Goal: Check status: Check status

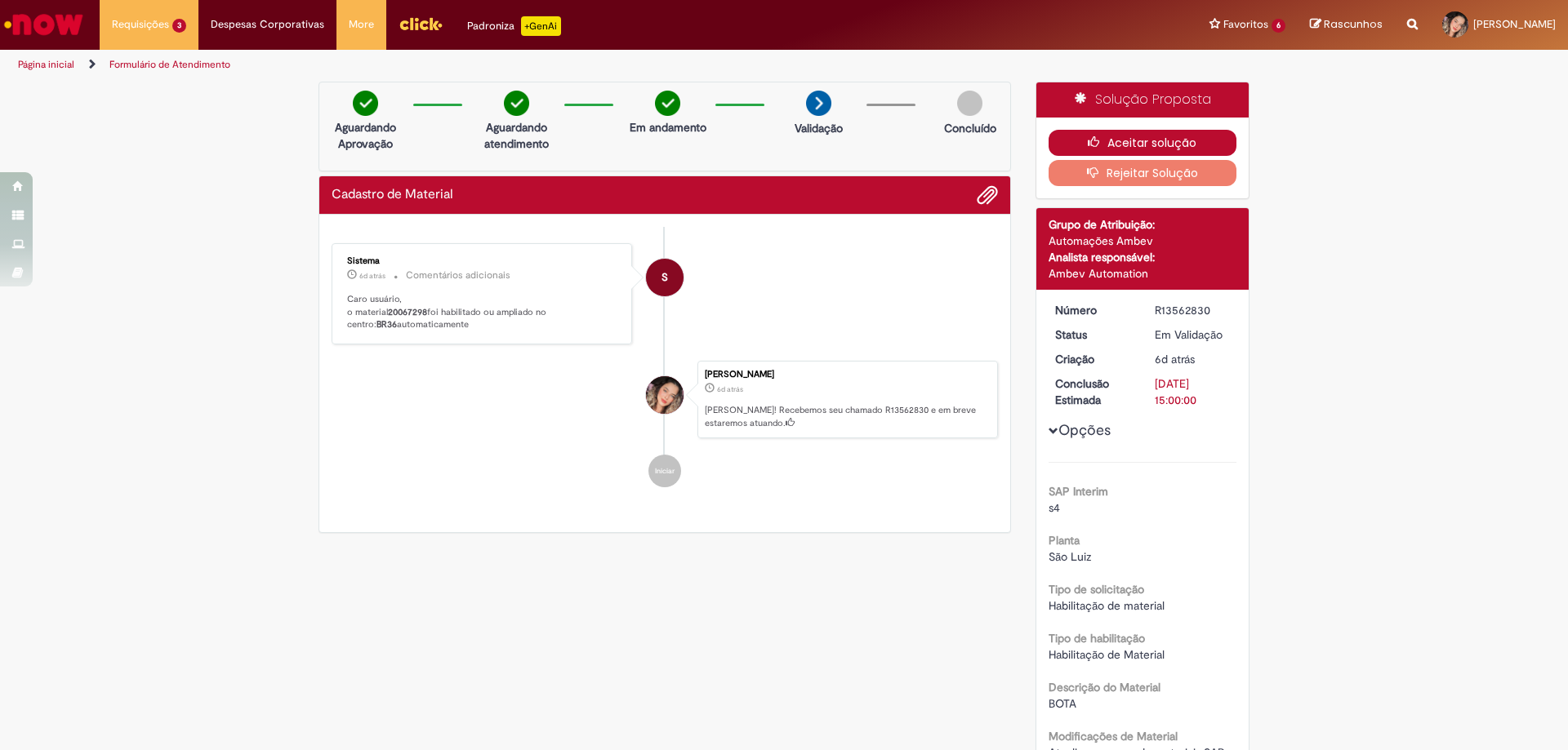
click at [1088, 142] on icon "button" at bounding box center [1098, 142] width 19 height 11
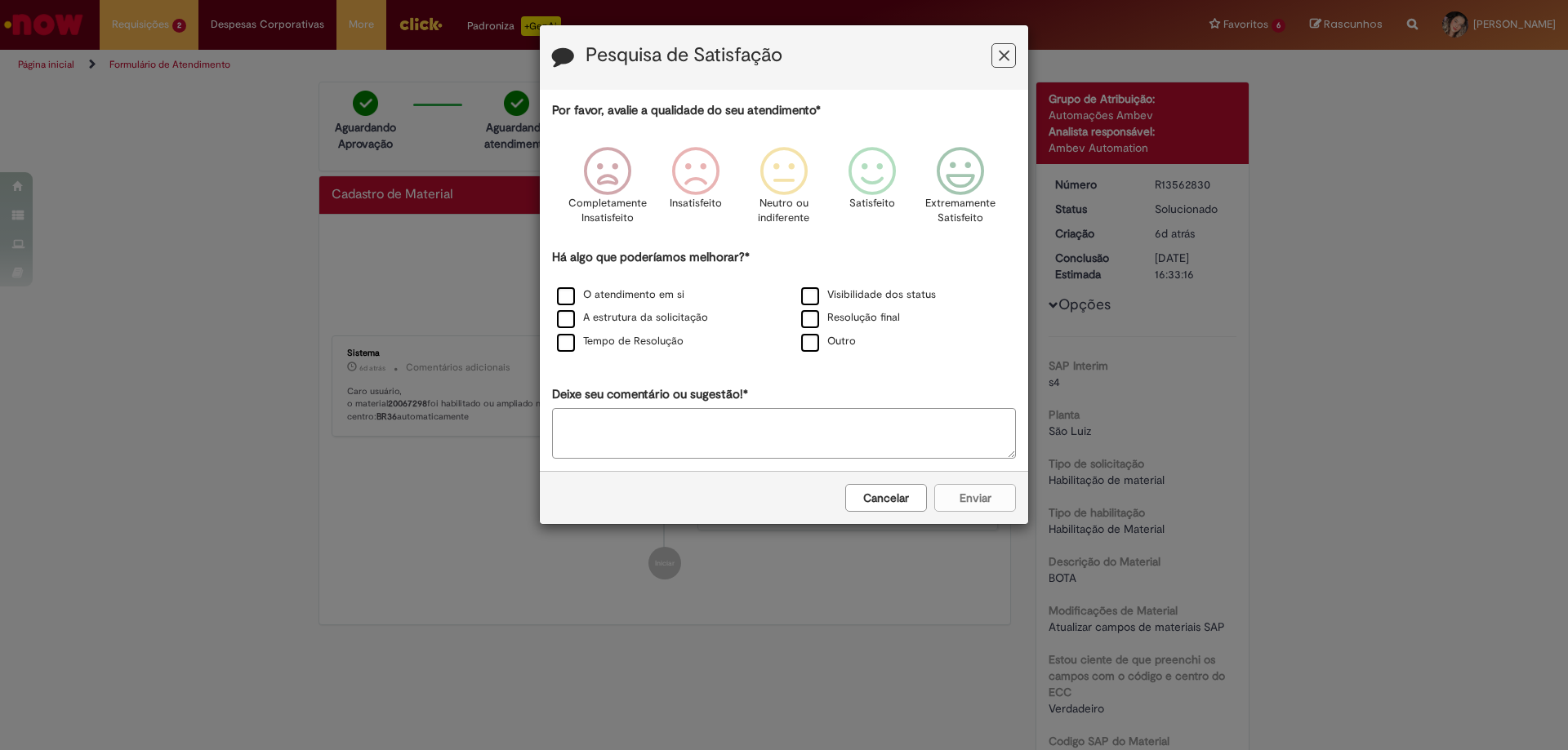
click at [882, 518] on div "Cancelar Enviar" at bounding box center [784, 497] width 489 height 53
click at [875, 506] on button "Cancelar" at bounding box center [886, 498] width 81 height 28
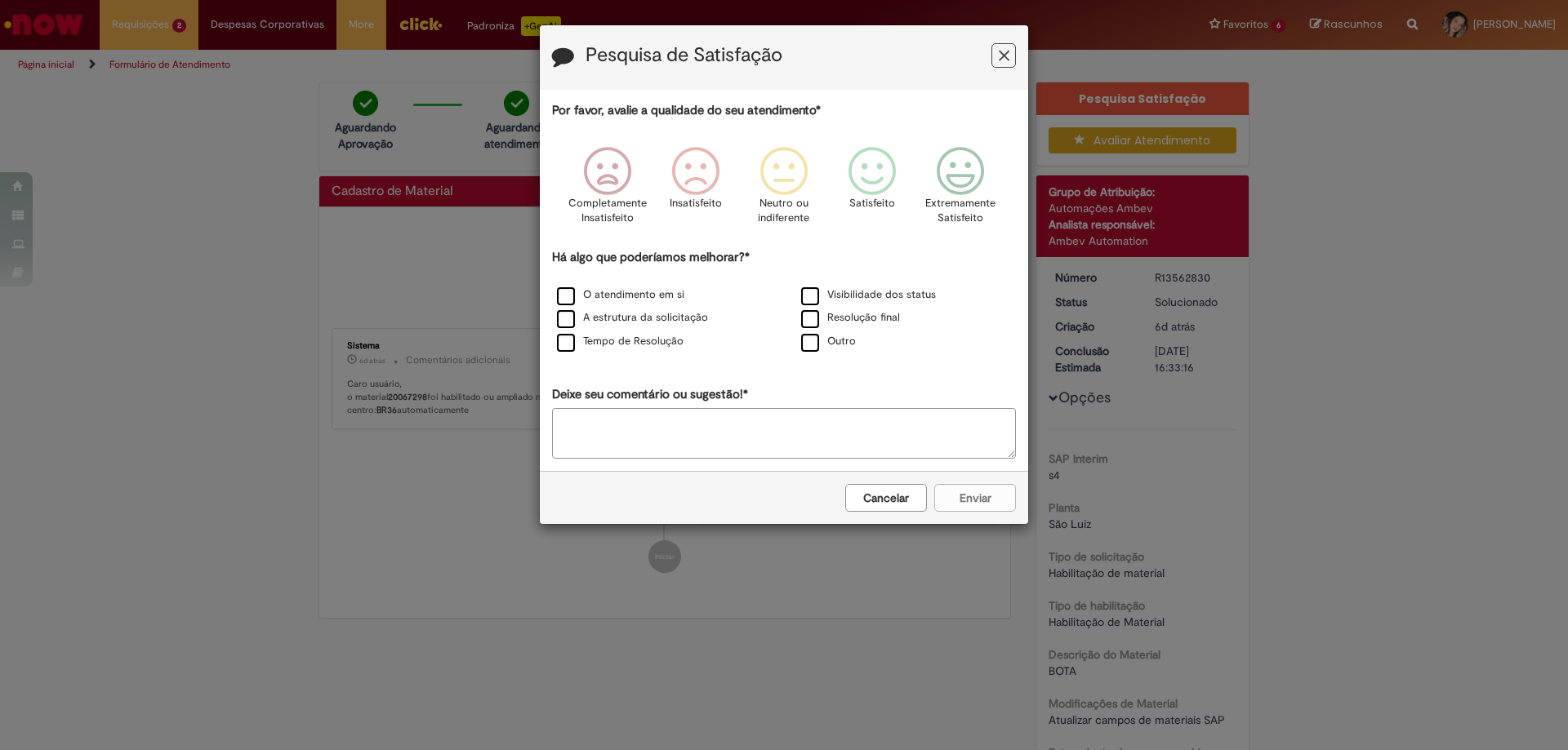
click at [910, 497] on button "Cancelar" at bounding box center [886, 498] width 81 height 28
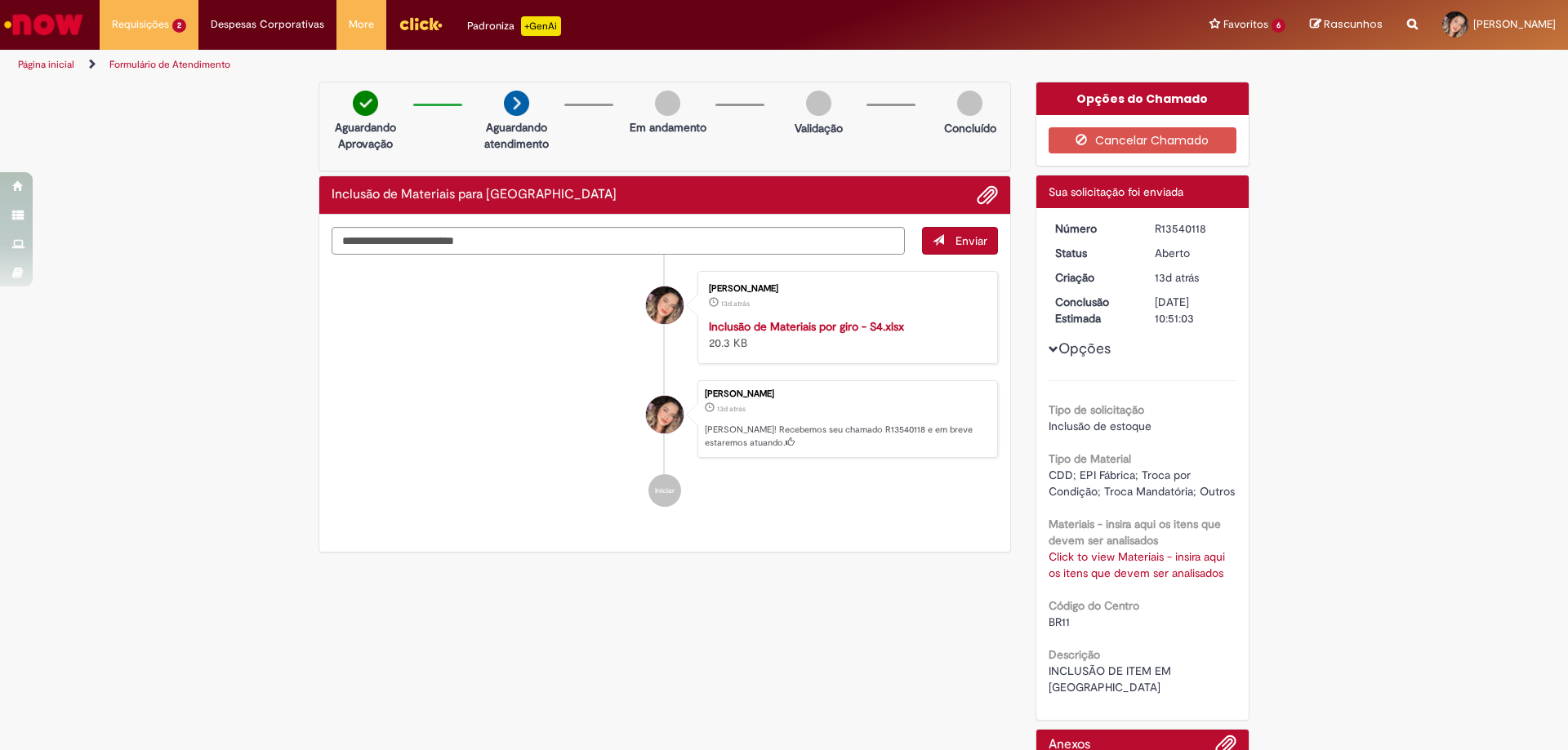
scroll to position [123, 0]
